Goal: Transaction & Acquisition: Purchase product/service

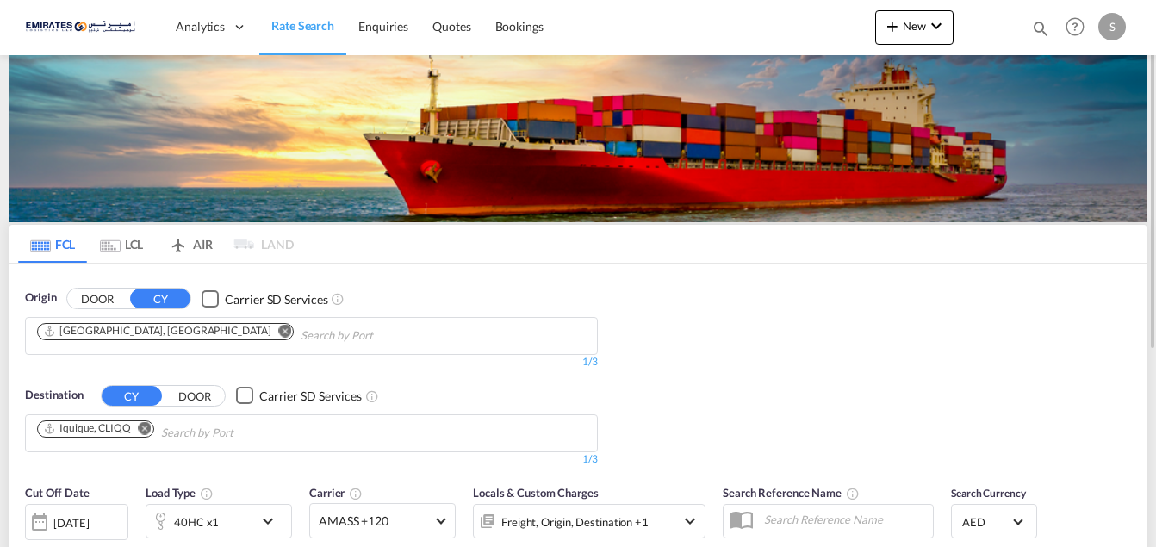
click at [279, 328] on md-icon "Remove" at bounding box center [285, 330] width 13 height 13
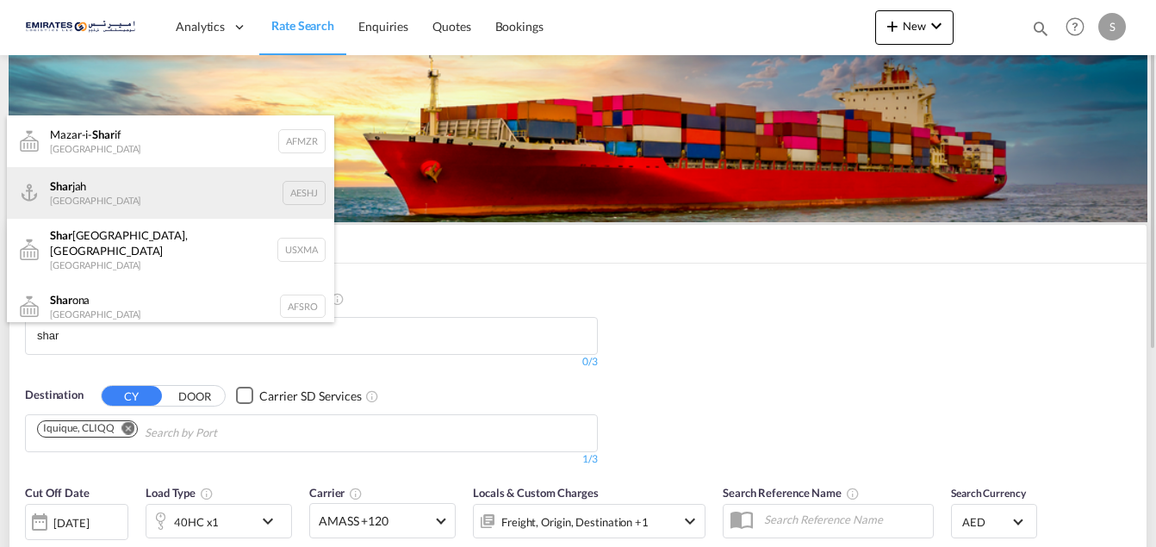
type input "shar"
click at [74, 196] on div "Shar jah [GEOGRAPHIC_DATA] AESHJ" at bounding box center [170, 193] width 327 height 52
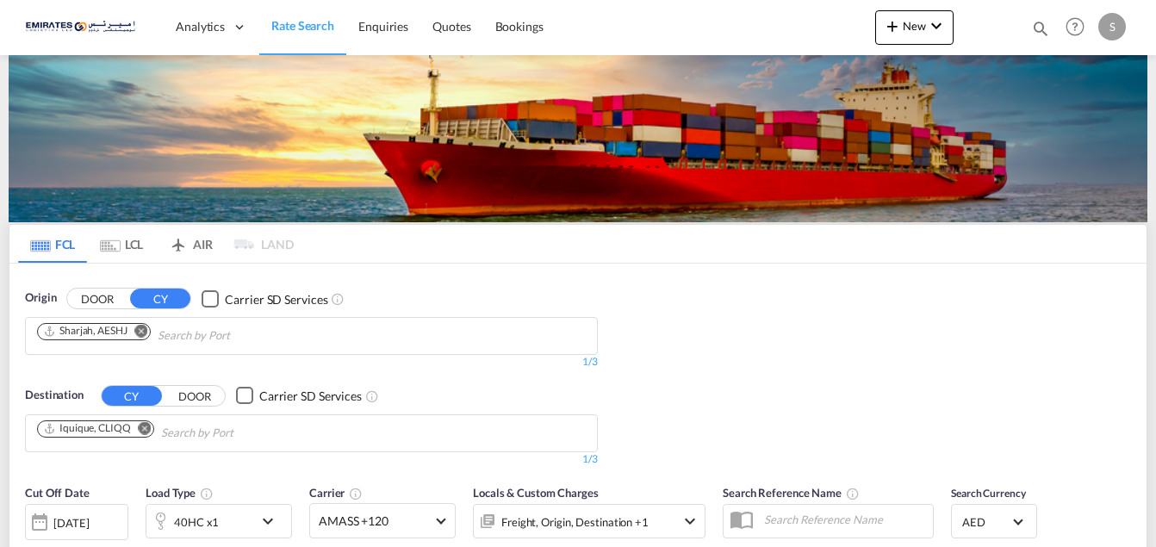
click at [142, 427] on md-icon "Remove" at bounding box center [145, 427] width 13 height 13
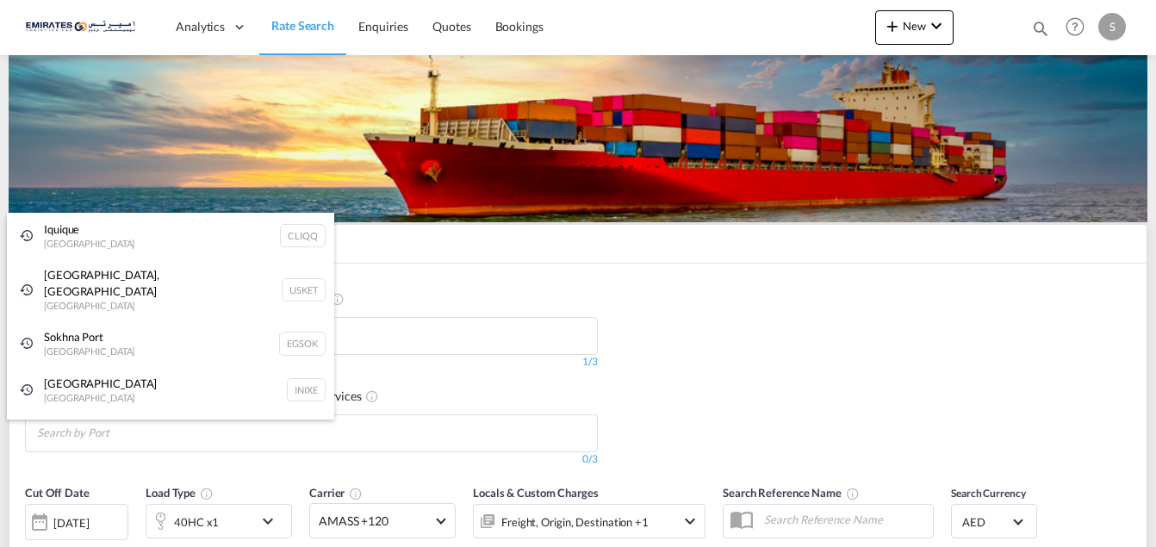
type input "m"
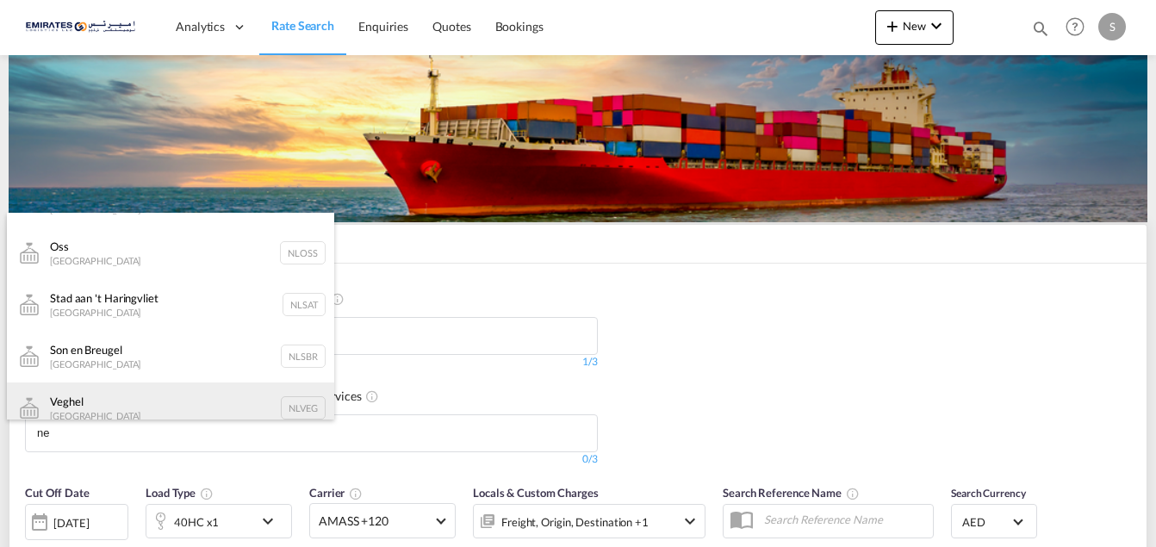
scroll to position [517, 0]
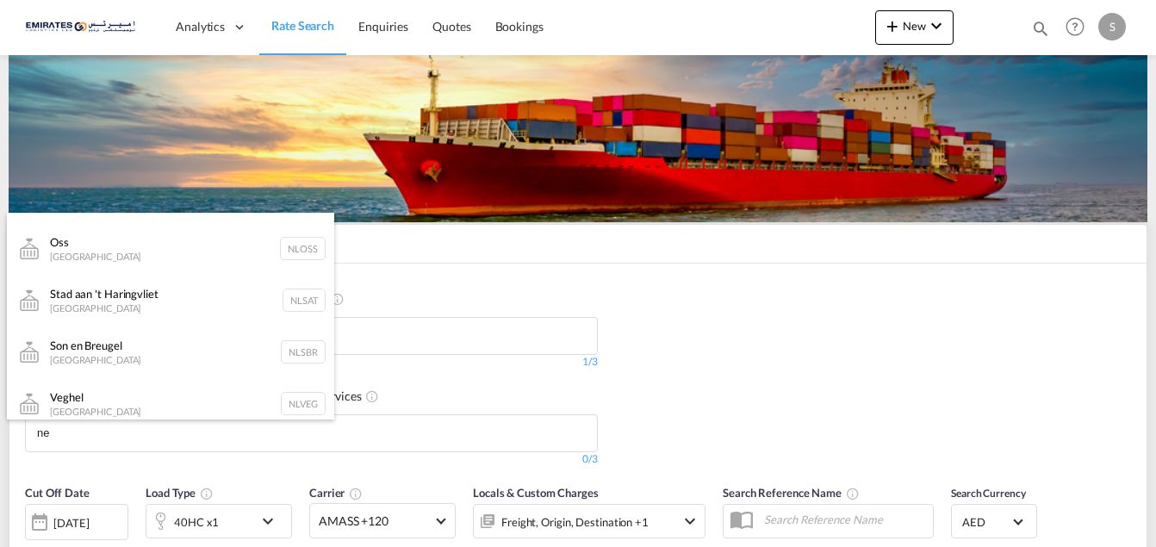
type input "ne"
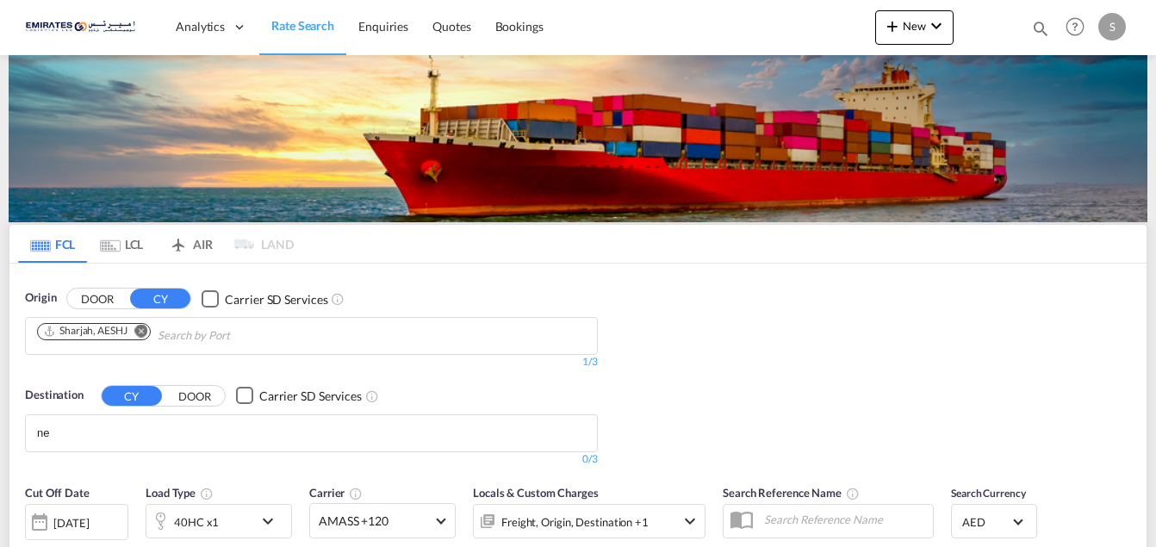
click at [60, 436] on body "Analytics Dashboard Rate Search Enquiries Quotes Bookings" at bounding box center [578, 273] width 1156 height 547
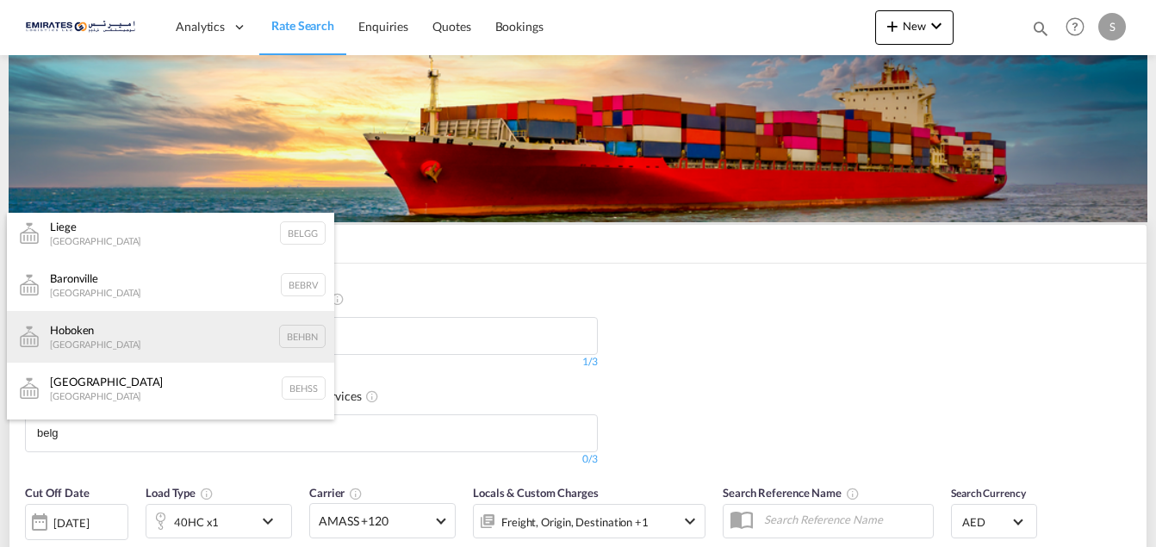
scroll to position [0, 0]
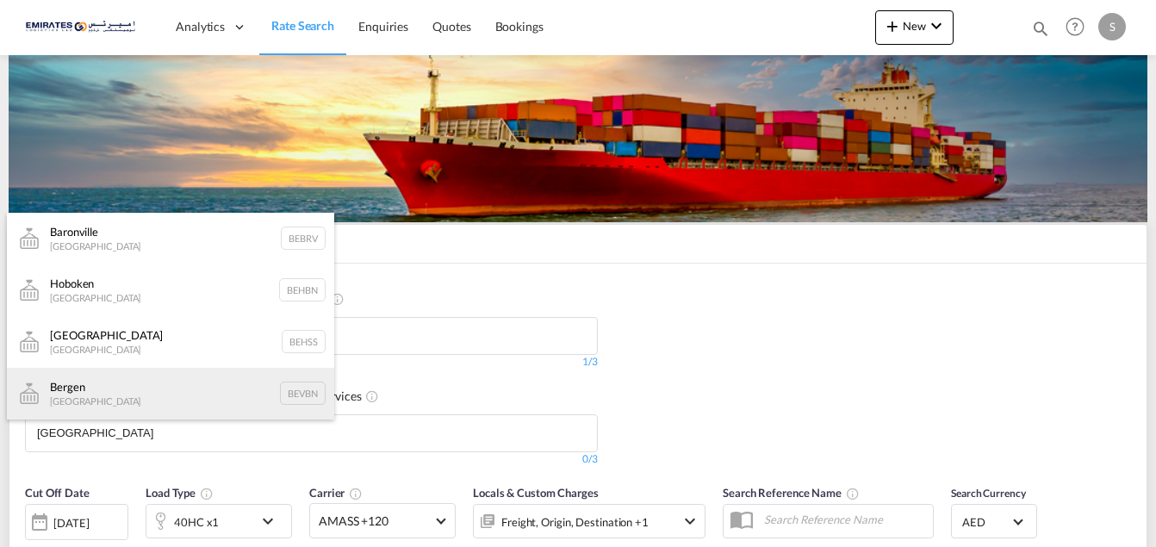
type input "[GEOGRAPHIC_DATA]"
click at [68, 398] on div "Bergen [GEOGRAPHIC_DATA] BEVBN" at bounding box center [170, 394] width 327 height 52
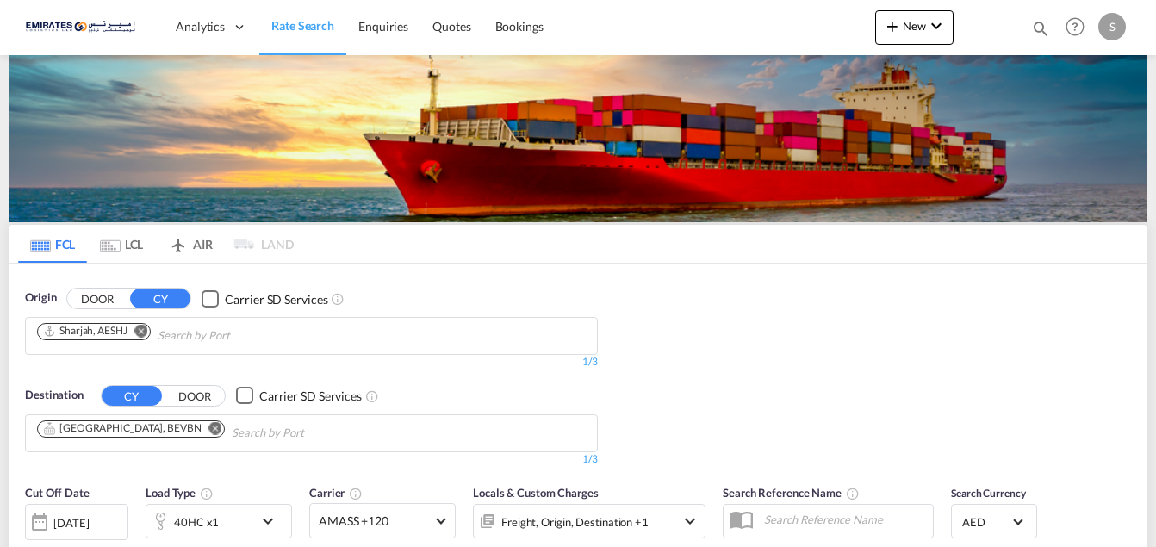
click at [263, 518] on md-icon "icon-chevron-down" at bounding box center [272, 521] width 29 height 21
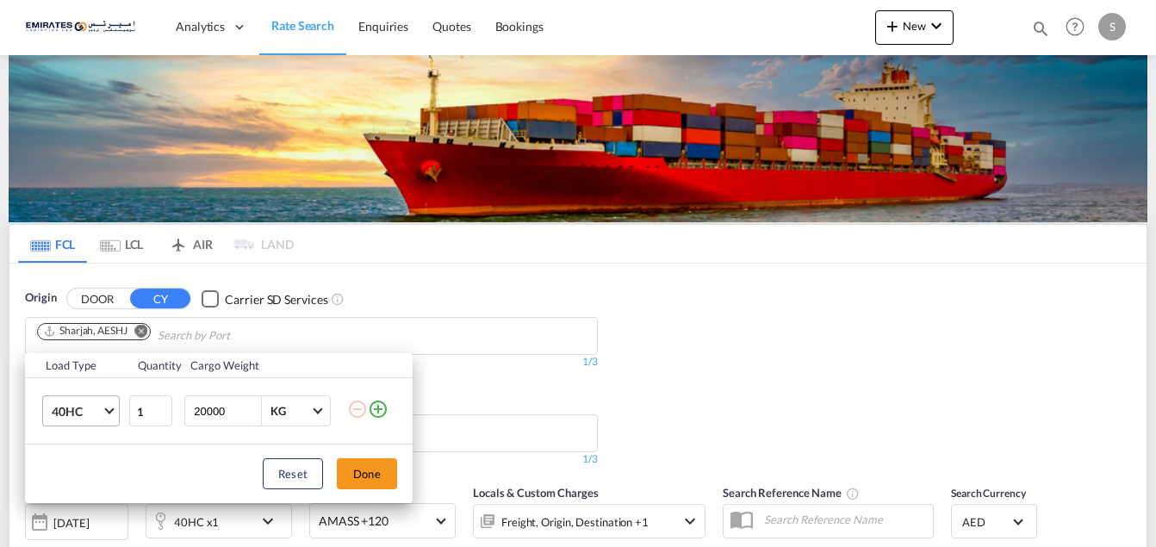
click at [100, 408] on span "40HC" at bounding box center [77, 411] width 50 height 17
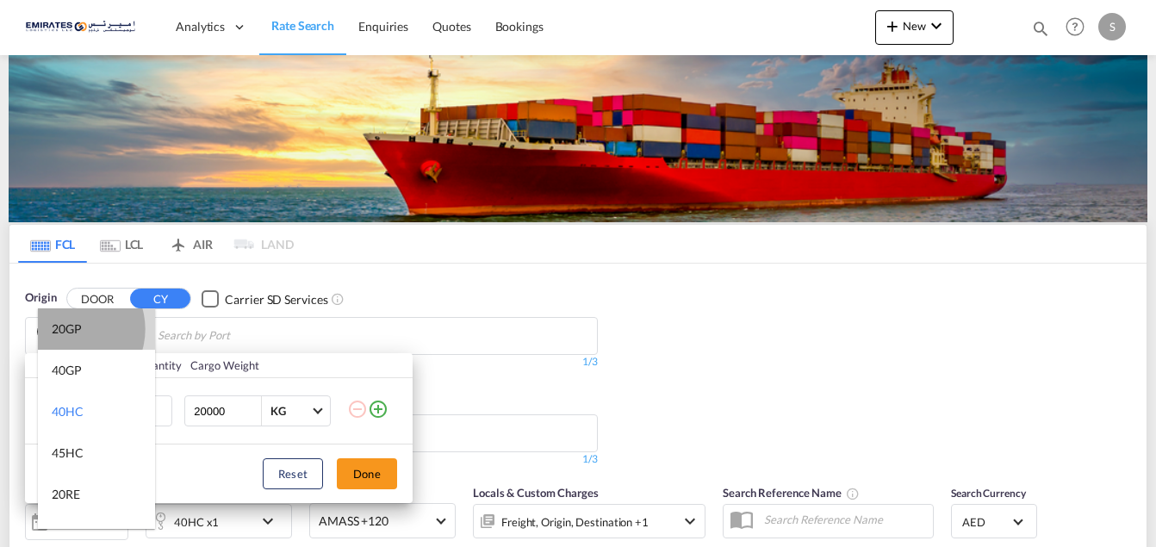
click at [69, 329] on div "20GP" at bounding box center [67, 328] width 30 height 17
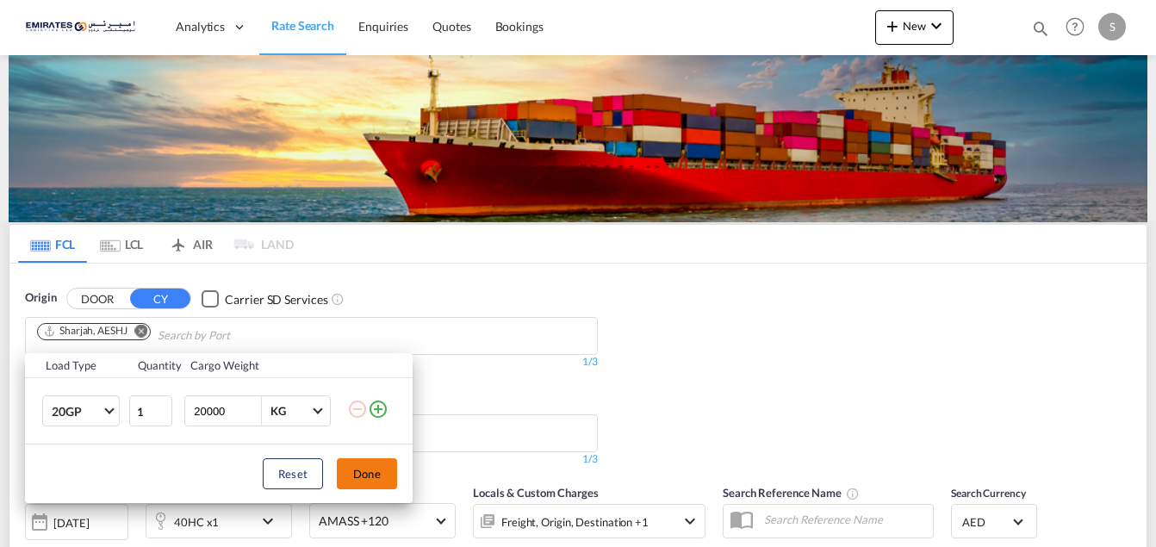
click at [370, 475] on button "Done" at bounding box center [367, 473] width 60 height 31
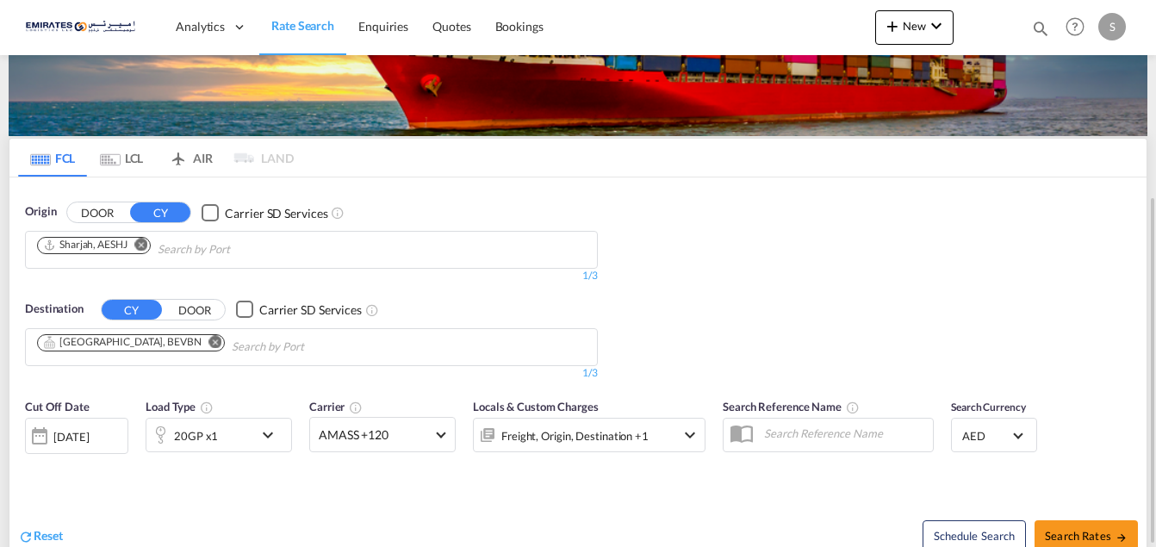
scroll to position [172, 0]
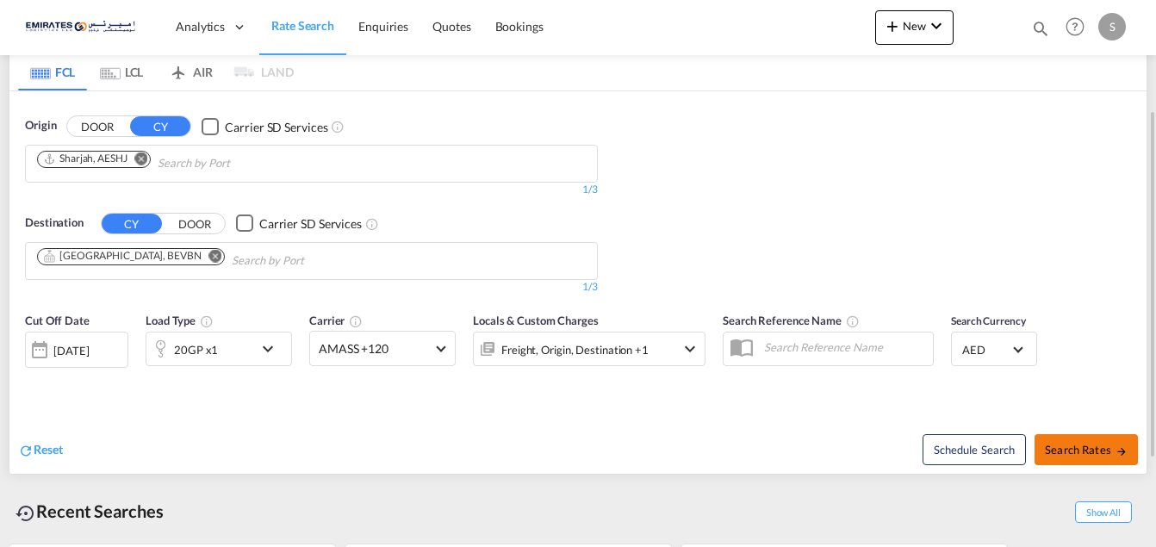
click at [1081, 447] on span "Search Rates" at bounding box center [1086, 450] width 83 height 14
type input "AESHJ to BEVBN / [DATE]"
